Goal: Find specific page/section: Find specific page/section

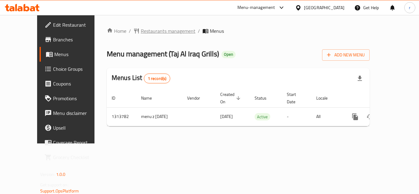
click at [141, 32] on span "Restaurants management" at bounding box center [168, 30] width 55 height 7
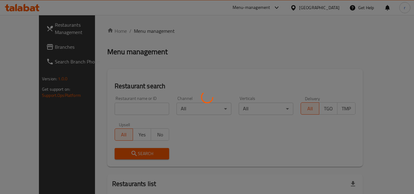
click at [120, 105] on div at bounding box center [207, 97] width 414 height 194
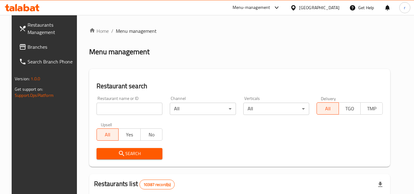
click at [120, 105] on input "search" at bounding box center [130, 109] width 66 height 12
paste input "706602"
type input "706602"
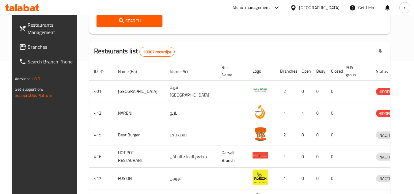
scroll to position [92, 0]
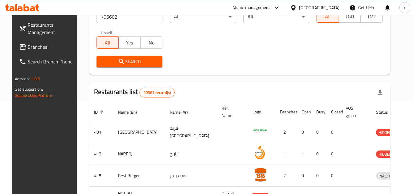
click at [130, 59] on span "Search" at bounding box center [129, 62] width 56 height 8
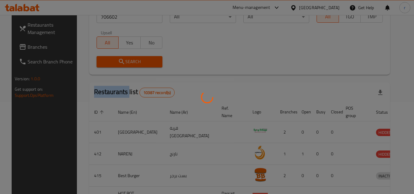
click at [130, 59] on div at bounding box center [207, 97] width 414 height 194
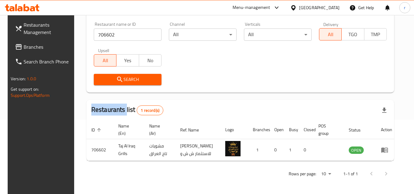
scroll to position [74, 0]
drag, startPoint x: 24, startPoint y: 47, endPoint x: 31, endPoint y: 45, distance: 7.2
click at [24, 47] on span "Branches" at bounding box center [48, 46] width 48 height 7
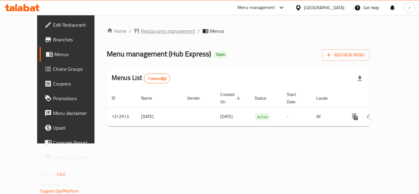
click at [145, 28] on span "Restaurants management" at bounding box center [168, 30] width 55 height 7
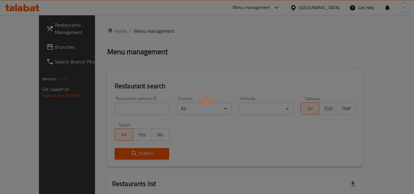
click at [116, 106] on div at bounding box center [207, 97] width 414 height 194
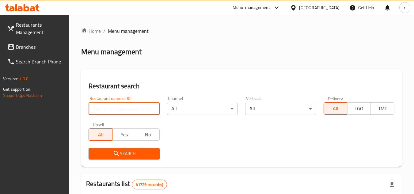
click at [116, 106] on input "search" at bounding box center [124, 109] width 71 height 12
paste input "706290"
type input "706290"
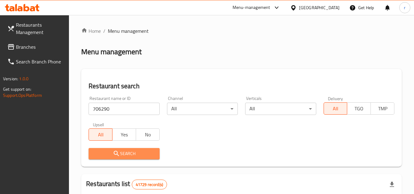
click at [123, 151] on span "Search" at bounding box center [123, 154] width 61 height 8
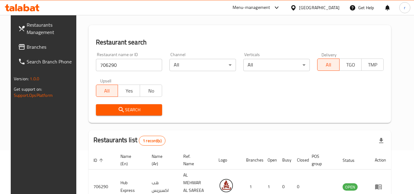
scroll to position [79, 0]
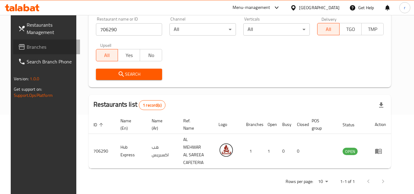
click at [27, 46] on span "Branches" at bounding box center [51, 46] width 48 height 7
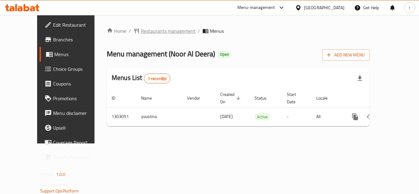
click at [141, 32] on span "Restaurants management" at bounding box center [168, 30] width 55 height 7
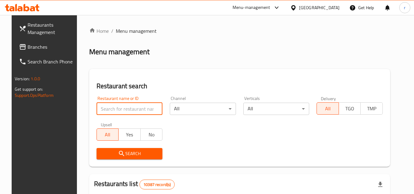
click at [137, 109] on input "search" at bounding box center [130, 109] width 66 height 12
paste input "702639"
type input "702639"
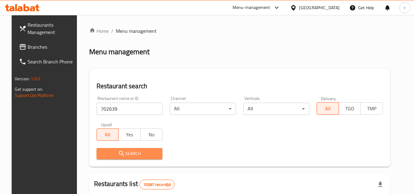
click at [126, 153] on span "Search" at bounding box center [129, 154] width 56 height 8
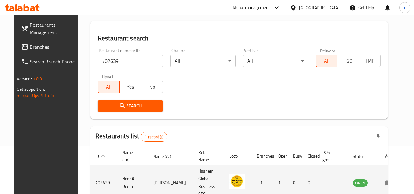
scroll to position [74, 0]
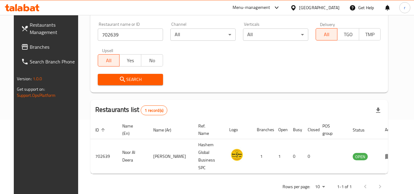
click at [31, 52] on link "Branches" at bounding box center [49, 47] width 67 height 15
